Goal: Task Accomplishment & Management: Manage account settings

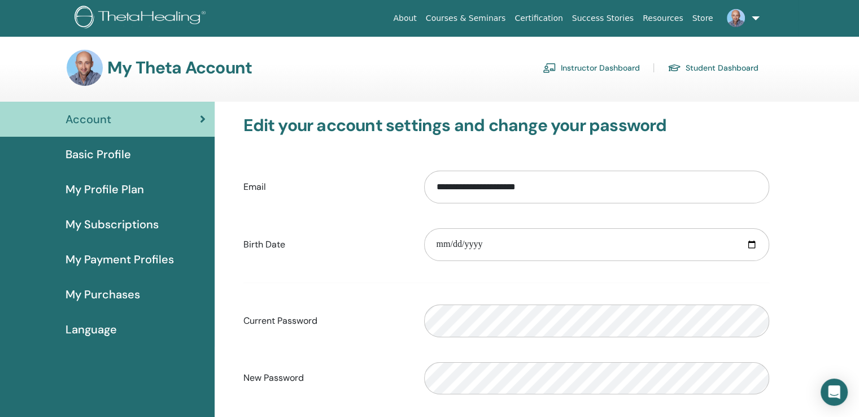
click at [113, 188] on span "My Profile Plan" at bounding box center [105, 189] width 79 height 17
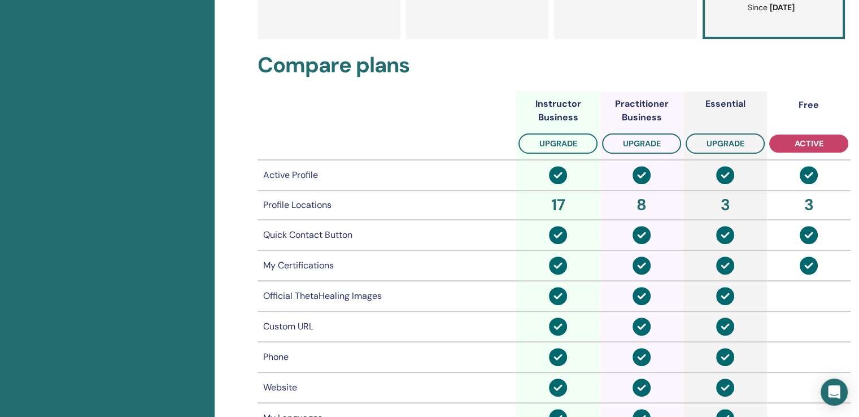
scroll to position [88, 0]
